Goal: Obtain resource: Download file/media

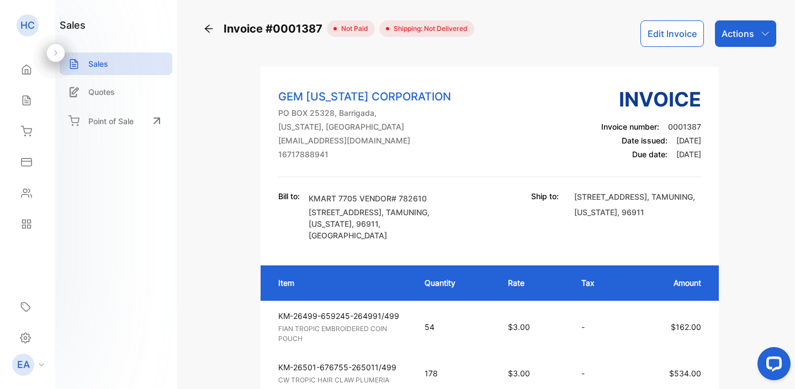
click at [749, 45] on div "Actions" at bounding box center [745, 33] width 61 height 26
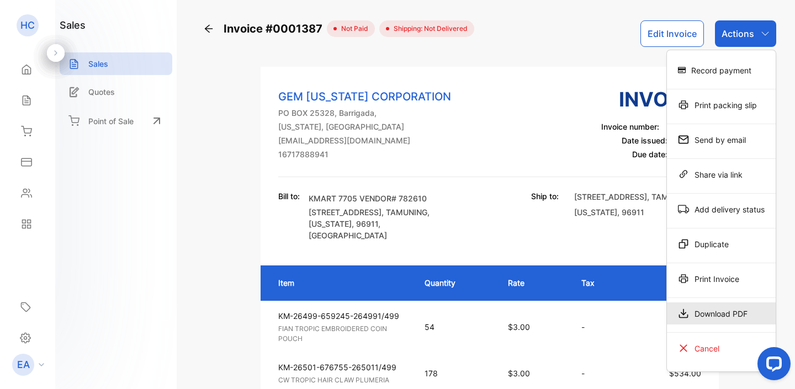
click at [715, 316] on div "Download PDF" at bounding box center [721, 314] width 109 height 22
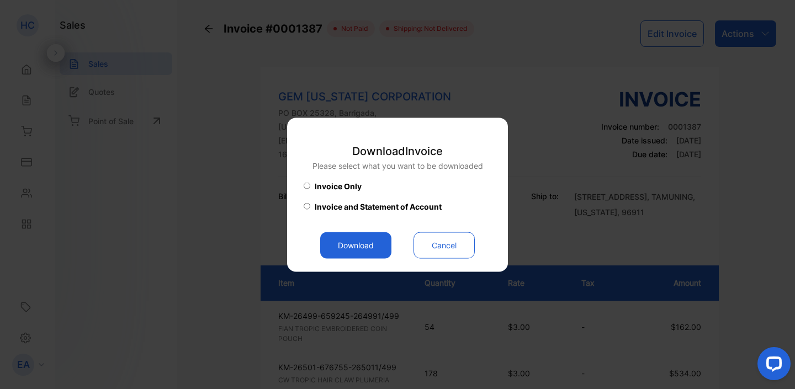
click at [360, 246] on button "Download" at bounding box center [355, 245] width 71 height 26
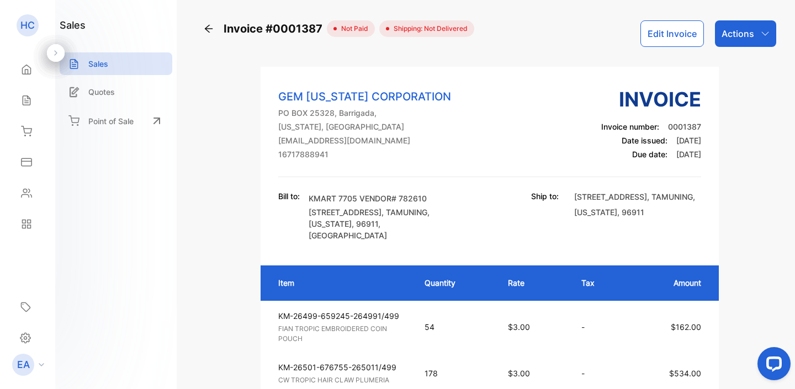
click at [207, 29] on icon at bounding box center [208, 28] width 11 height 11
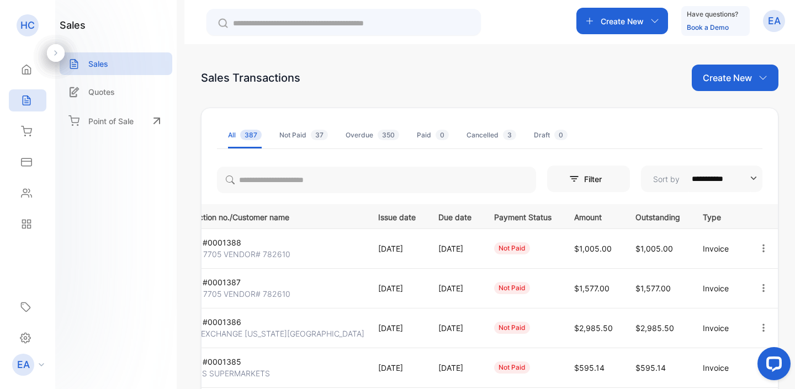
scroll to position [0, 80]
click at [761, 251] on icon "button" at bounding box center [763, 248] width 10 height 10
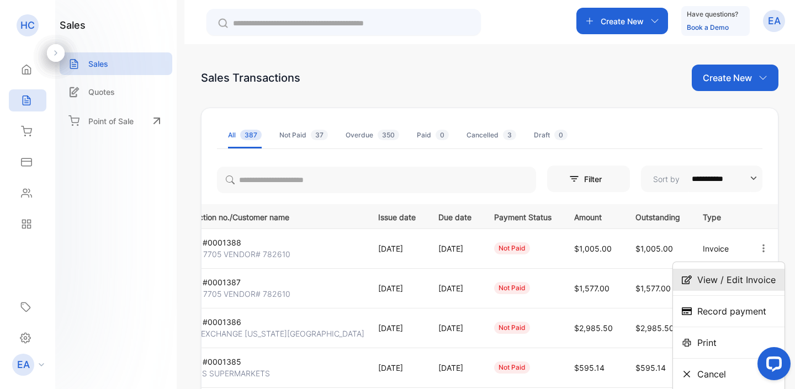
click at [745, 277] on span "View / Edit Invoice" at bounding box center [736, 279] width 78 height 13
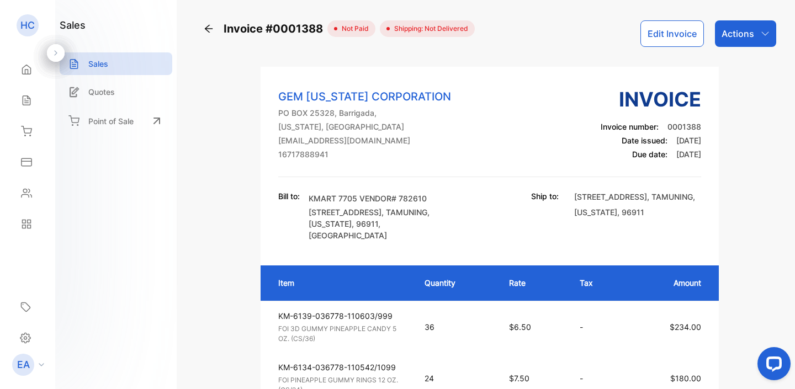
click at [745, 35] on p "Actions" at bounding box center [737, 33] width 33 height 13
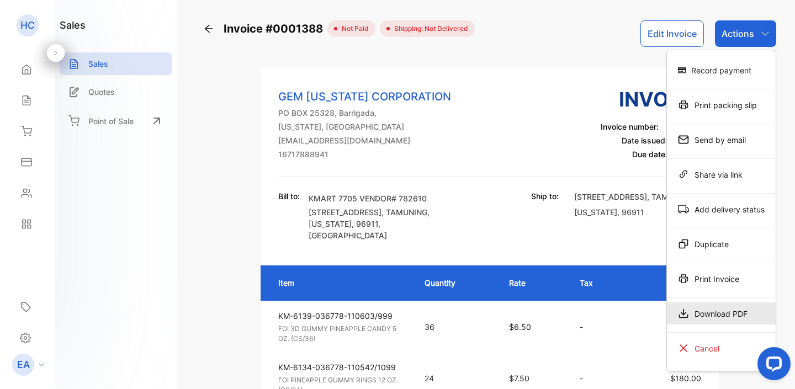
click at [699, 308] on div "Download PDF" at bounding box center [721, 314] width 109 height 22
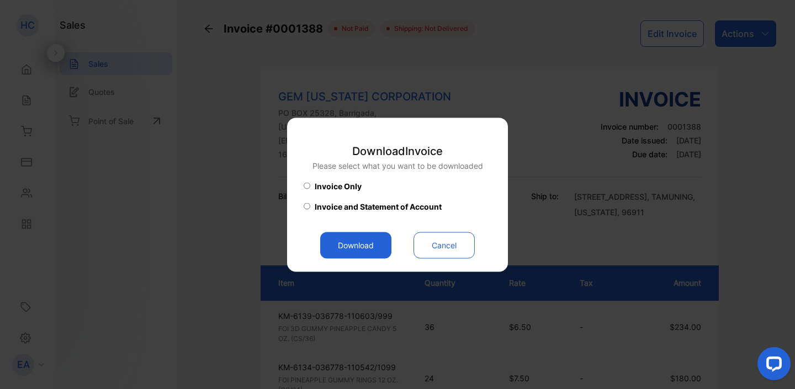
click at [369, 245] on button "Download" at bounding box center [355, 245] width 71 height 26
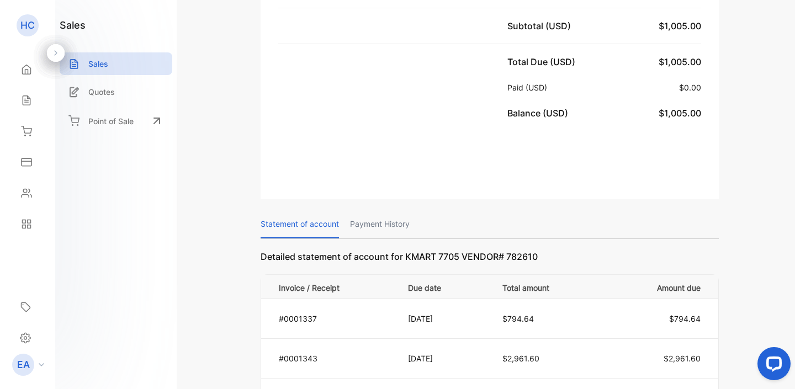
scroll to position [598, 0]
